Goal: Task Accomplishment & Management: Use online tool/utility

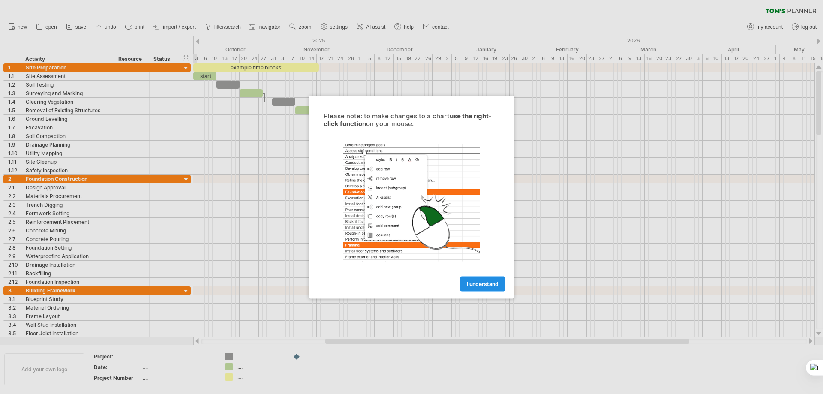
click at [476, 284] on span "I understand" at bounding box center [483, 283] width 32 height 6
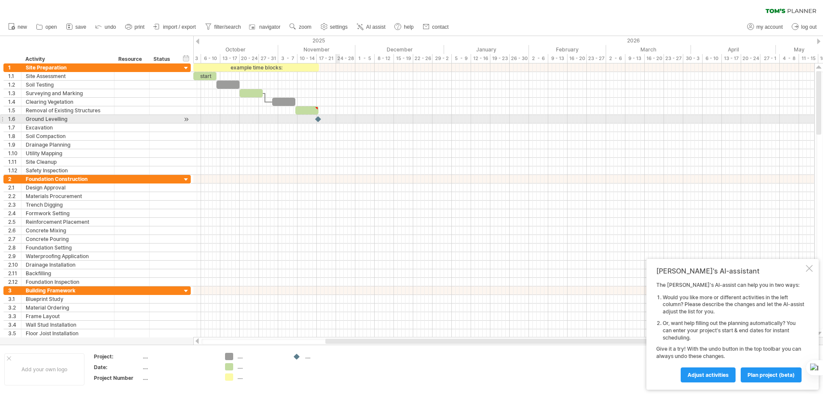
click at [337, 116] on div at bounding box center [503, 119] width 621 height 9
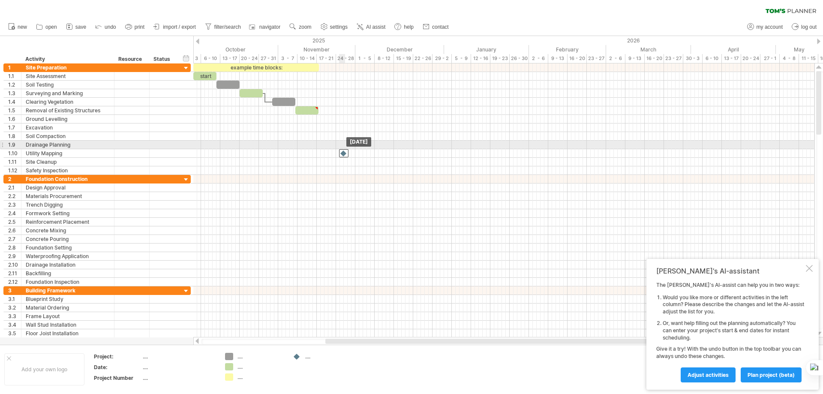
drag, startPoint x: 318, startPoint y: 118, endPoint x: 343, endPoint y: 148, distance: 39.6
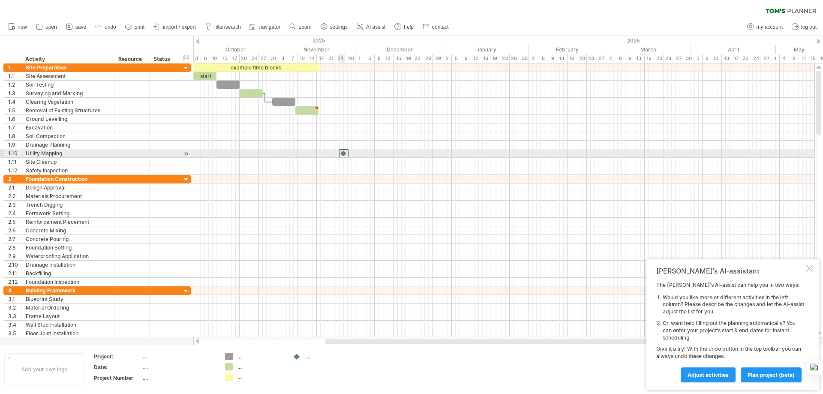
click at [343, 154] on div at bounding box center [343, 153] width 9 height 8
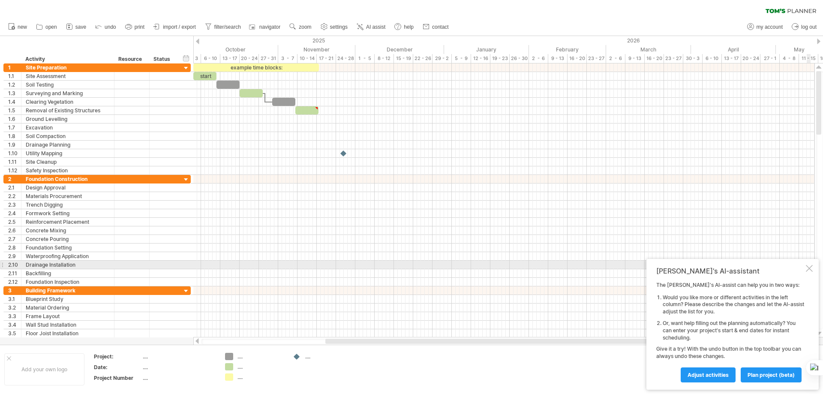
click at [810, 267] on div at bounding box center [809, 268] width 7 height 7
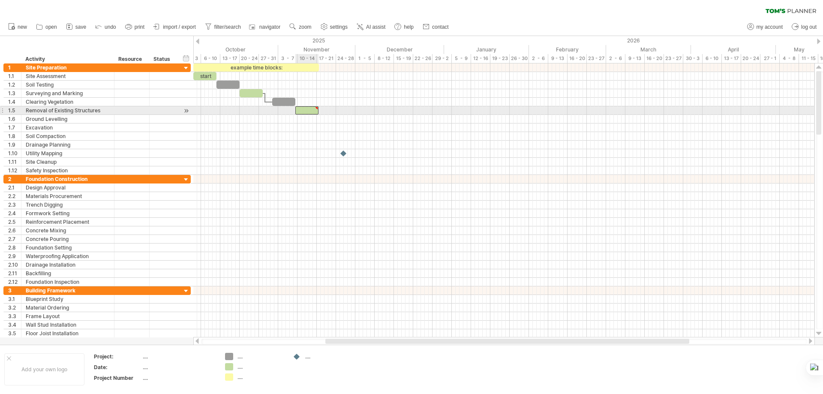
click at [309, 111] on div at bounding box center [306, 110] width 23 height 8
type textarea "**********"
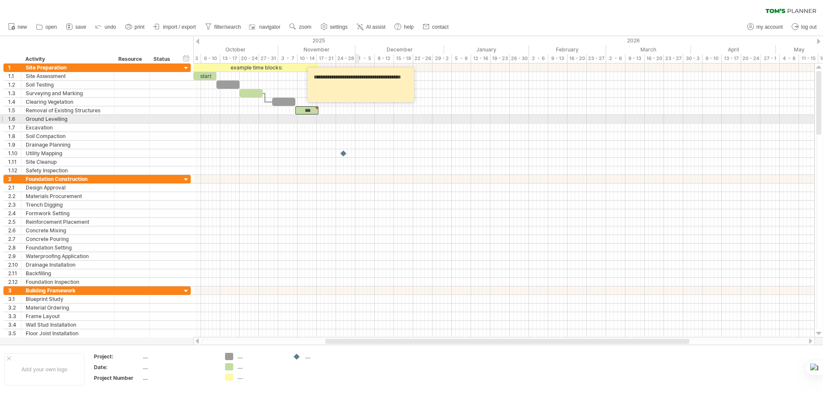
click at [358, 118] on div at bounding box center [503, 119] width 621 height 9
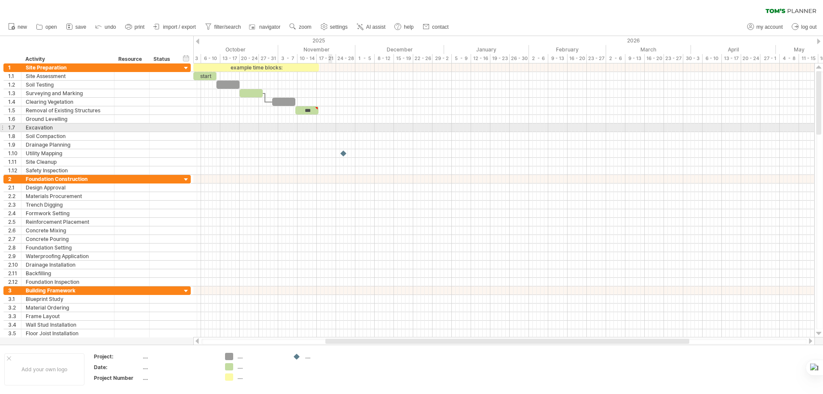
click at [329, 131] on div at bounding box center [503, 127] width 621 height 9
click at [329, 126] on div at bounding box center [503, 127] width 621 height 9
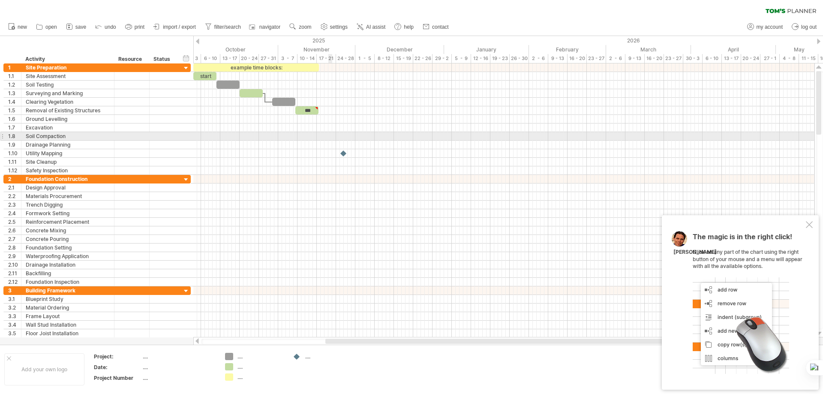
click at [329, 135] on div at bounding box center [503, 136] width 621 height 9
